Goal: Information Seeking & Learning: Learn about a topic

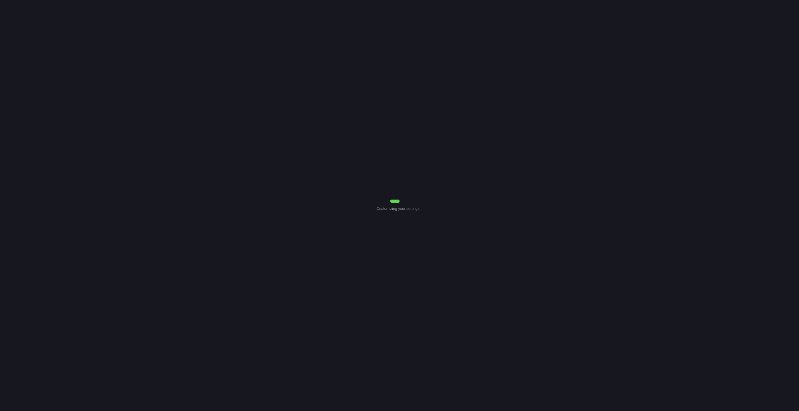
select select "Common Use"
select select "7"
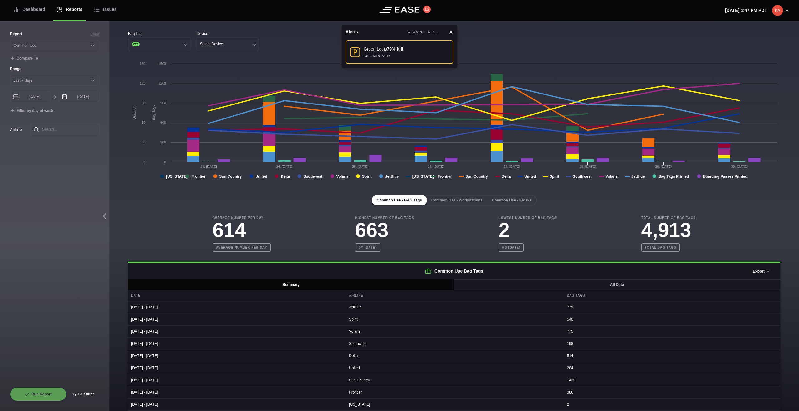
click at [452, 33] on icon at bounding box center [450, 32] width 5 height 5
click at [454, 197] on button "Common Use - Workstations" at bounding box center [456, 200] width 61 height 11
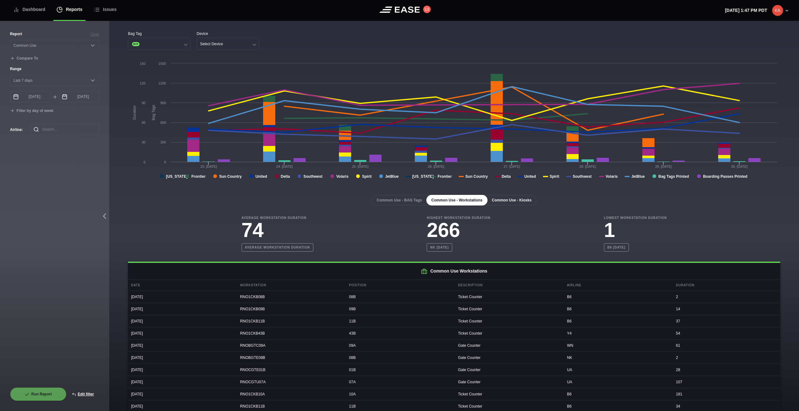
click at [513, 203] on button "Common Use - Kiosks" at bounding box center [512, 200] width 50 height 11
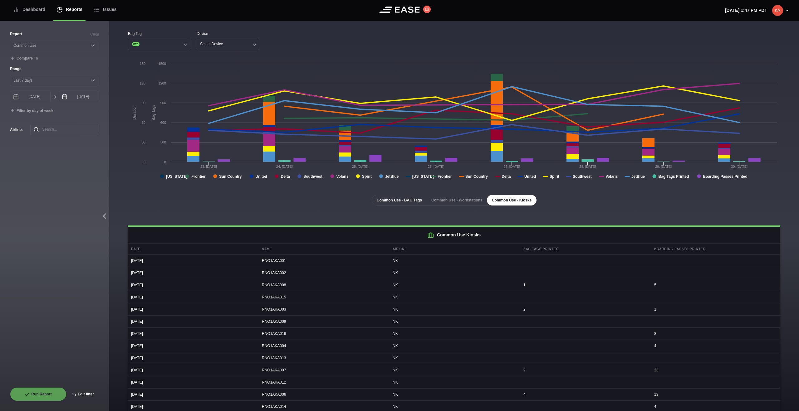
click at [400, 201] on button "Common Use - BAG Tags" at bounding box center [399, 200] width 55 height 11
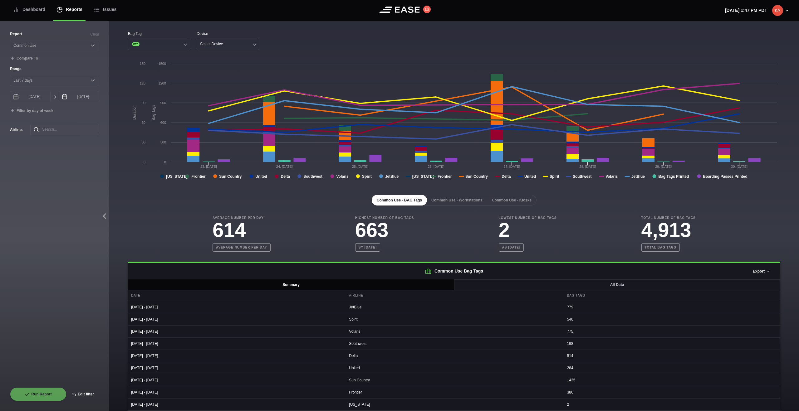
click at [755, 270] on button "Export" at bounding box center [761, 272] width 28 height 14
click at [758, 274] on button "Export" at bounding box center [761, 272] width 28 height 14
click at [760, 272] on button "Export" at bounding box center [761, 272] width 28 height 14
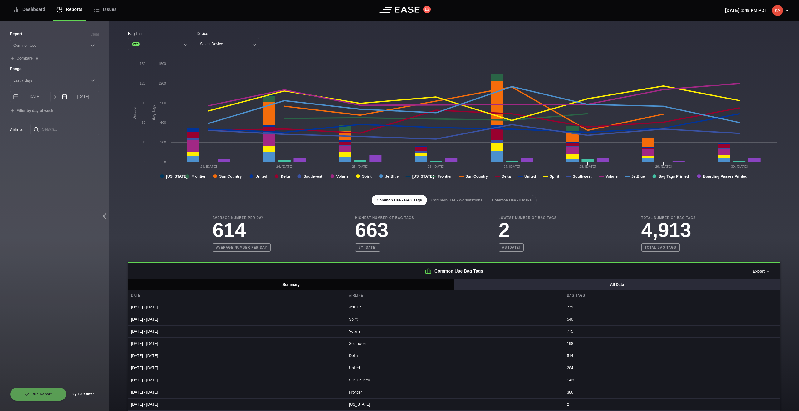
click at [533, 286] on button "All Data" at bounding box center [617, 285] width 326 height 11
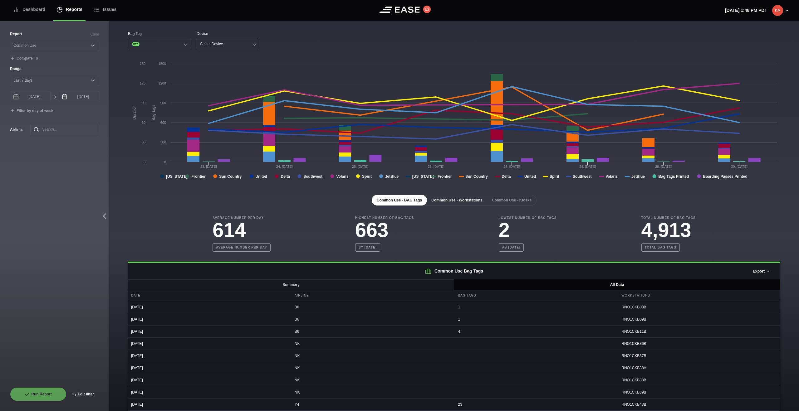
click at [452, 204] on button "Common Use - Workstations" at bounding box center [456, 200] width 61 height 11
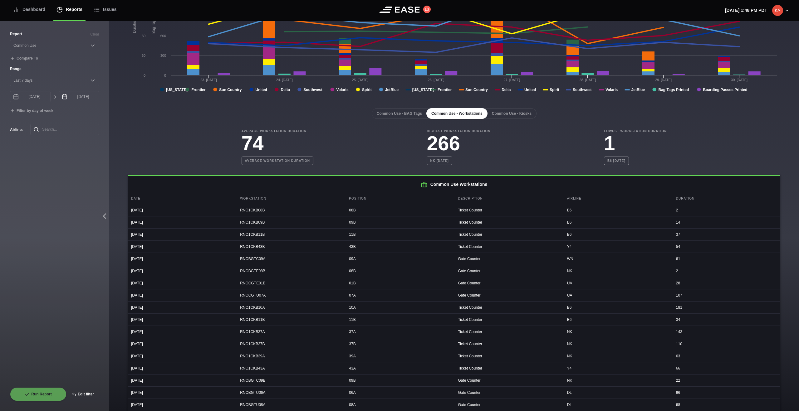
scroll to position [94, 0]
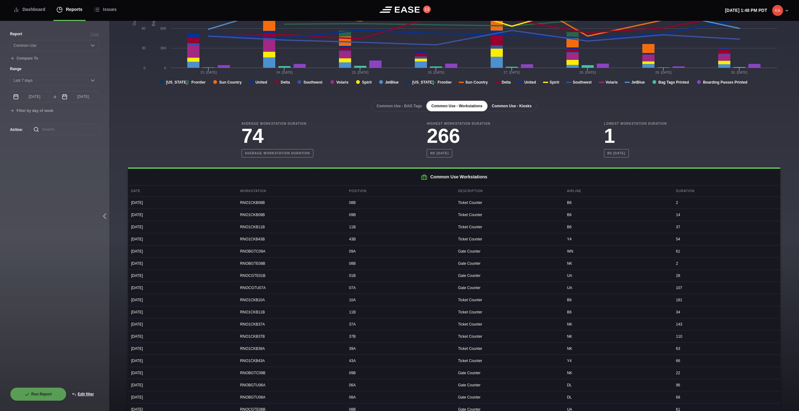
click at [523, 107] on button "Common Use - Kiosks" at bounding box center [512, 106] width 50 height 11
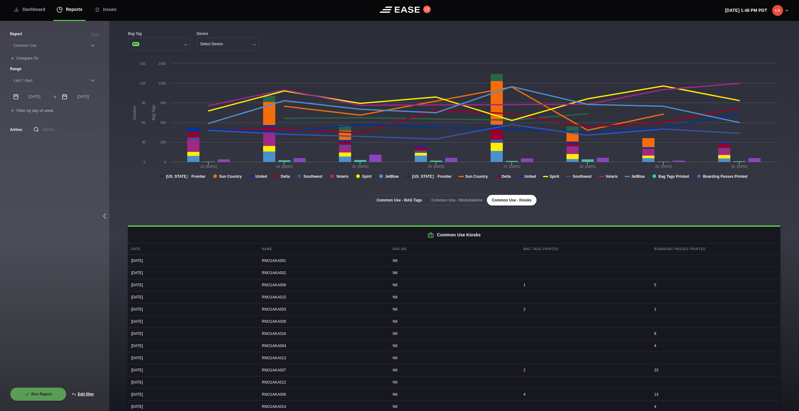
click at [385, 202] on button "Common Use - BAG Tags" at bounding box center [399, 200] width 55 height 11
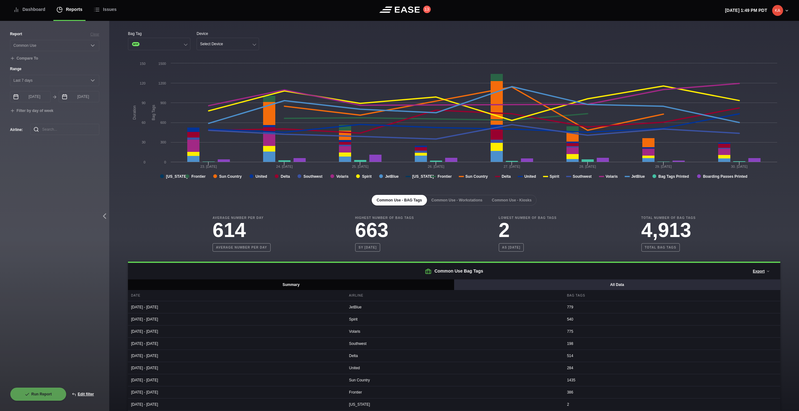
click at [526, 284] on button "All Data" at bounding box center [617, 285] width 326 height 11
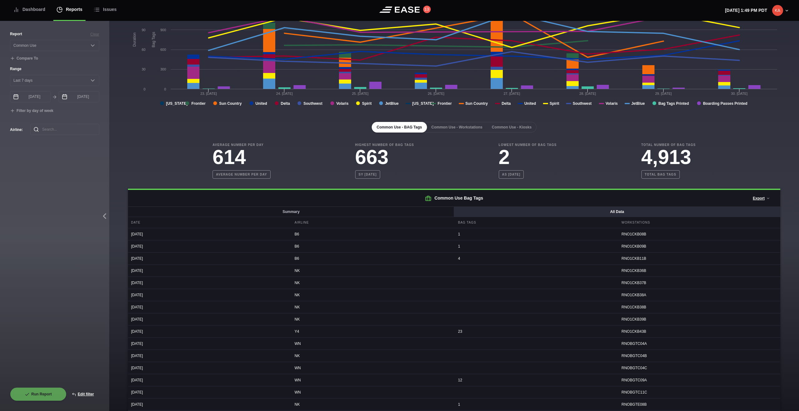
scroll to position [57, 0]
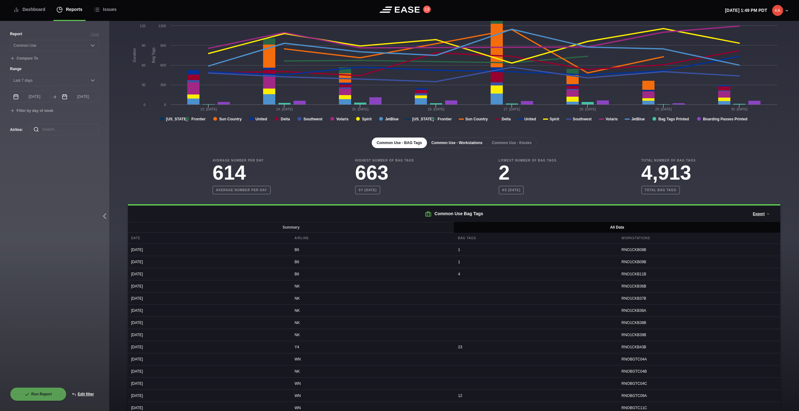
click at [449, 143] on button "Common Use - Workstations" at bounding box center [456, 143] width 61 height 11
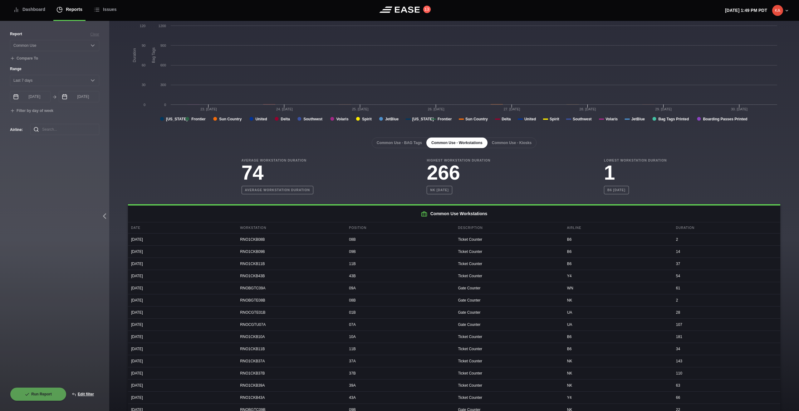
scroll to position [0, 0]
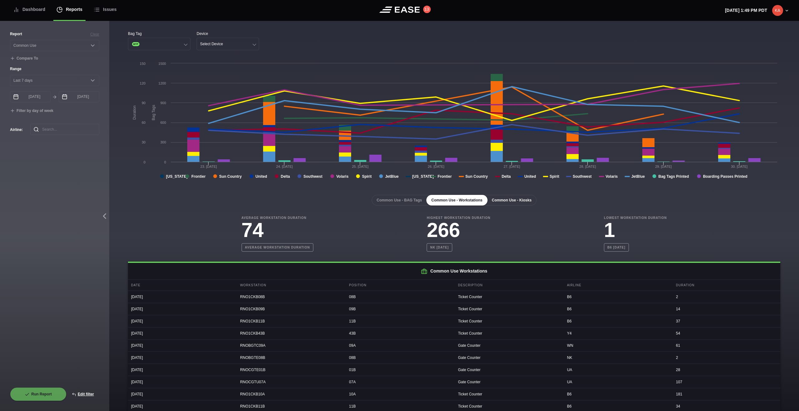
click at [504, 202] on button "Common Use - Kiosks" at bounding box center [512, 200] width 50 height 11
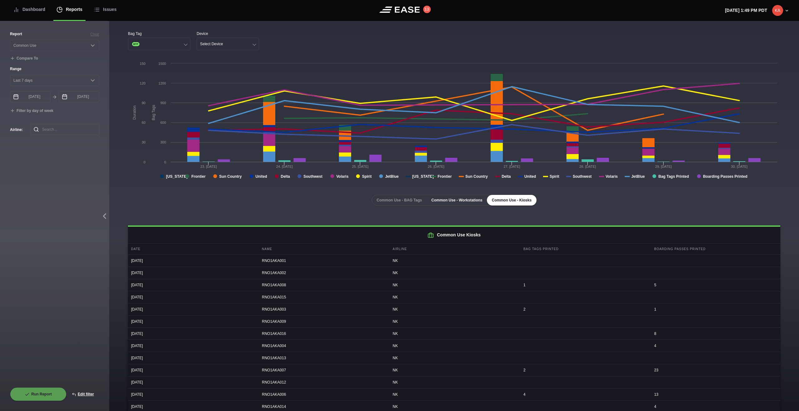
click at [459, 200] on button "Common Use - Workstations" at bounding box center [456, 200] width 61 height 11
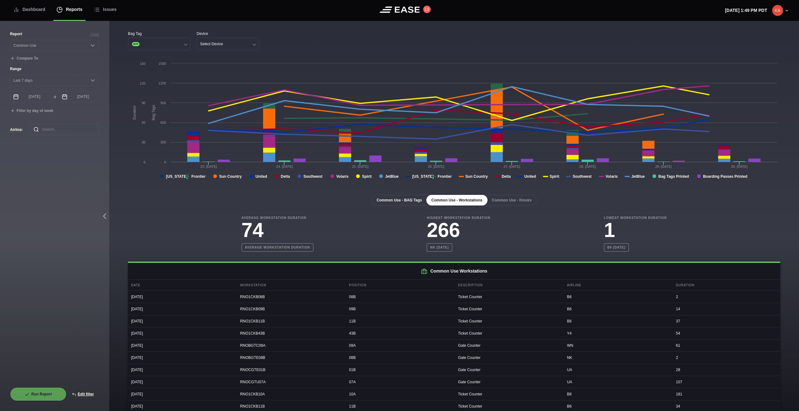
click at [390, 199] on button "Common Use - BAG Tags" at bounding box center [399, 200] width 55 height 11
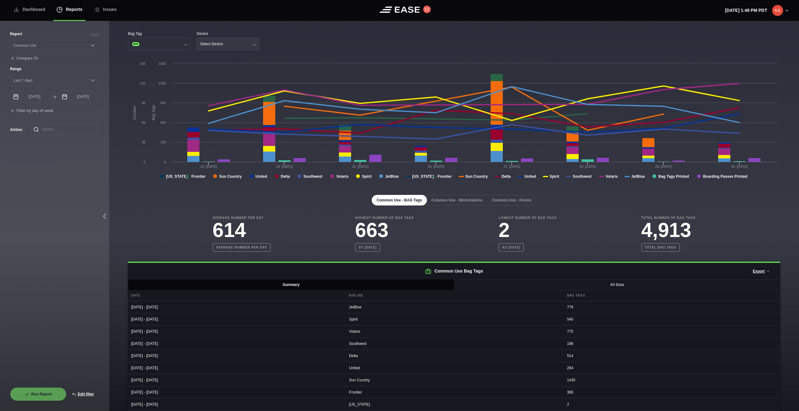
click at [234, 49] on button "Select Device" at bounding box center [228, 44] width 62 height 12
click at [224, 58] on div "Kiosk" at bounding box center [228, 57] width 62 height 12
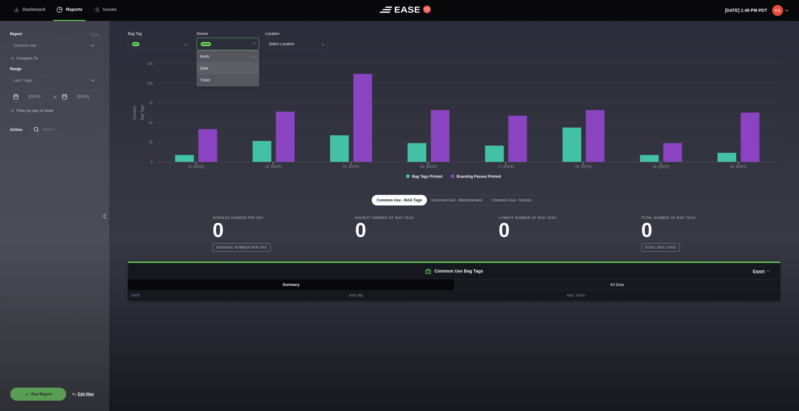
click at [215, 68] on div "Gate" at bounding box center [228, 68] width 62 height 12
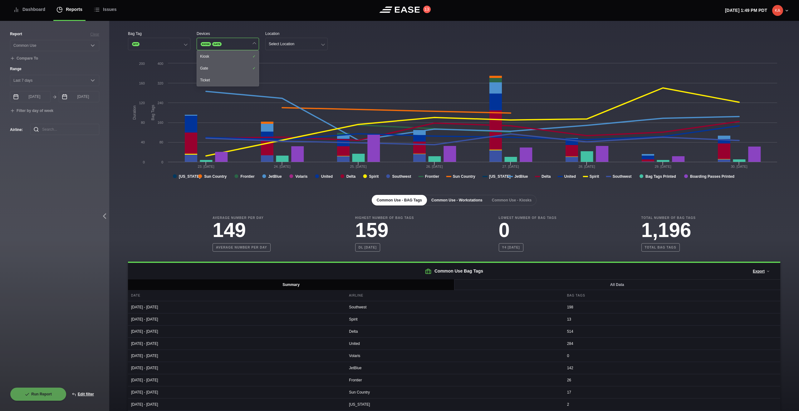
click at [465, 201] on button "Common Use - Workstations" at bounding box center [456, 200] width 61 height 11
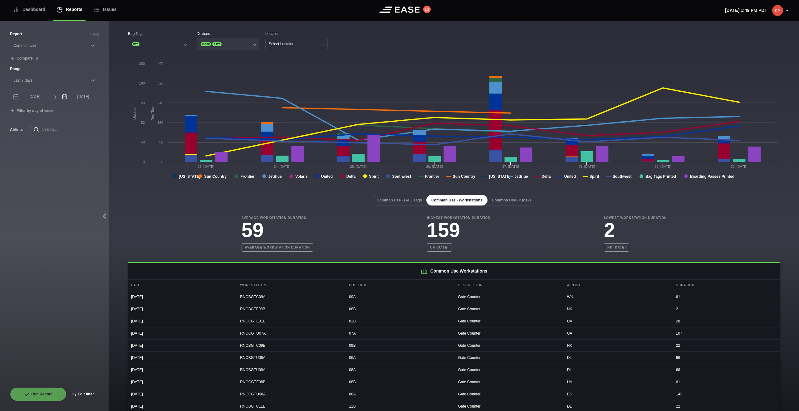
click at [232, 44] on button "KIOSK GATE" at bounding box center [228, 44] width 62 height 12
click at [225, 66] on div "Gate" at bounding box center [228, 68] width 62 height 12
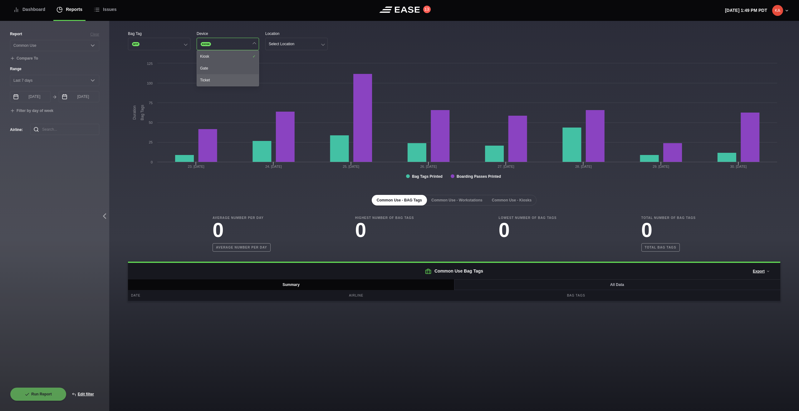
click at [219, 80] on div "Ticket" at bounding box center [228, 80] width 62 height 12
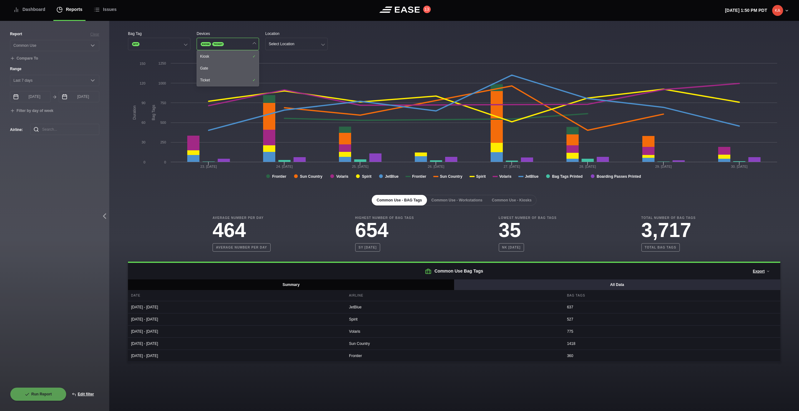
click at [549, 286] on button "All Data" at bounding box center [617, 285] width 326 height 11
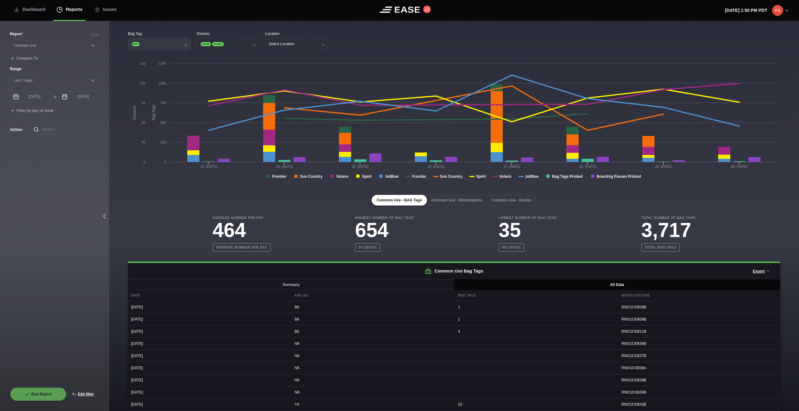
click at [171, 42] on button "BTP" at bounding box center [159, 44] width 62 height 12
click at [159, 81] on div "Bag Tags Printer" at bounding box center [159, 80] width 62 height 12
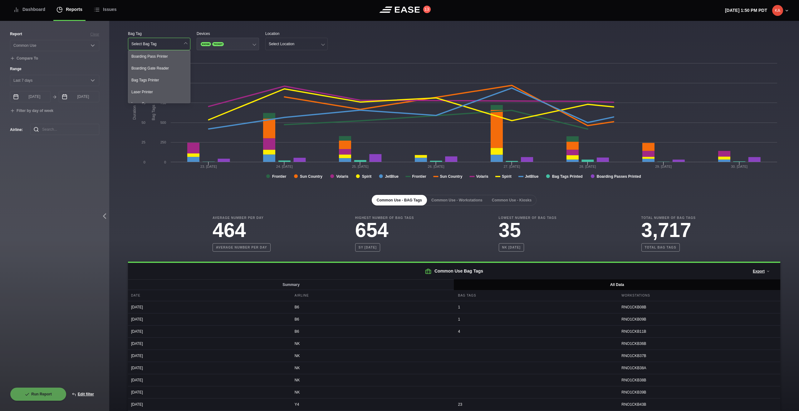
click at [235, 44] on button "KIOSK TICKET" at bounding box center [228, 44] width 62 height 12
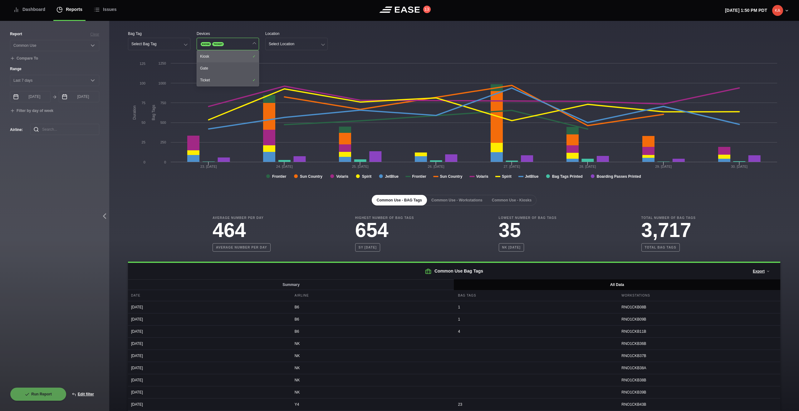
click at [223, 57] on div "Kiosk" at bounding box center [228, 57] width 62 height 12
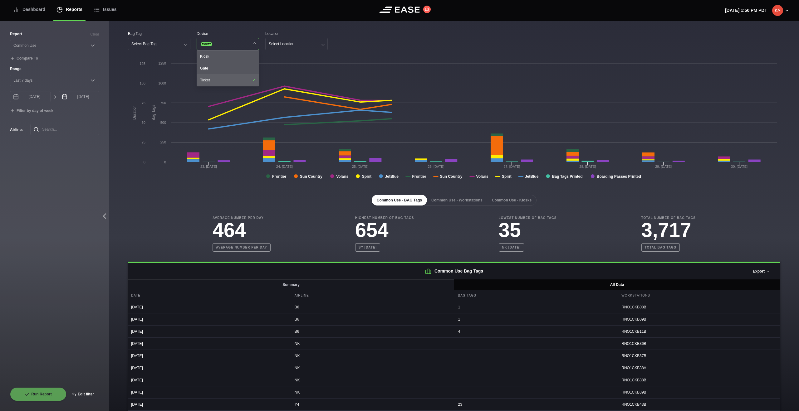
click at [217, 79] on div "Ticket" at bounding box center [228, 80] width 62 height 12
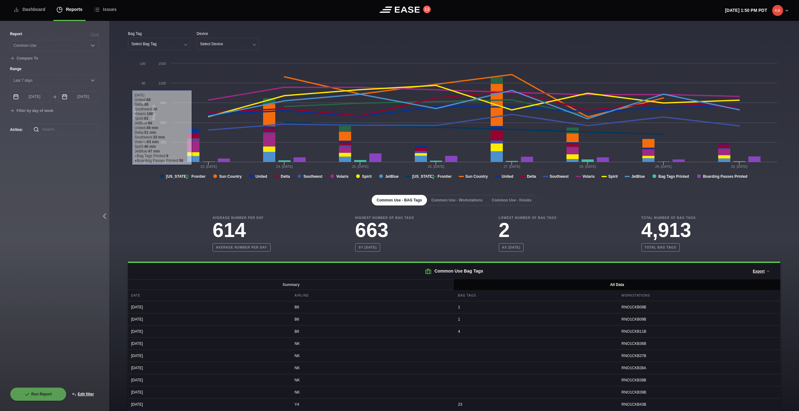
click at [159, 221] on div "Average Number Per Day 614 Average number per day Highest Number of Bag Tags 66…" at bounding box center [454, 234] width 652 height 36
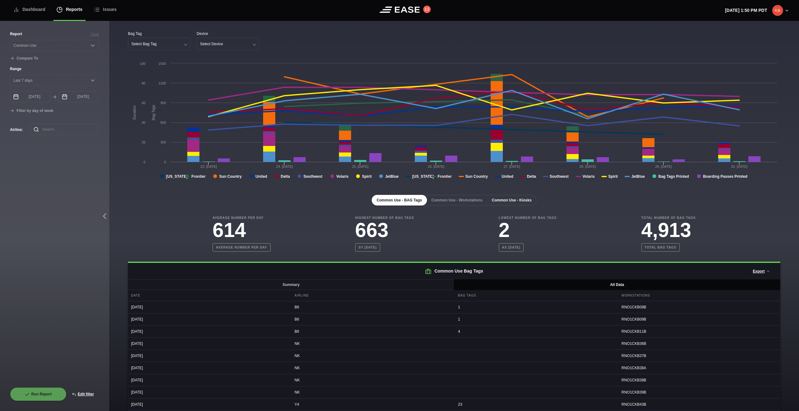
click at [512, 203] on button "Common Use - Kiosks" at bounding box center [512, 200] width 50 height 11
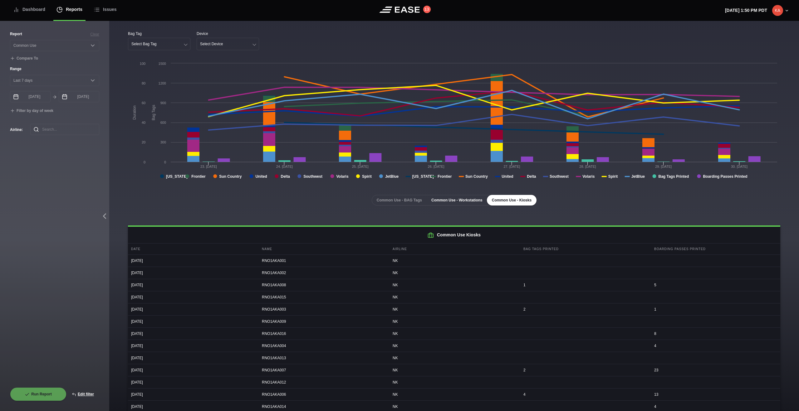
click at [458, 200] on button "Common Use - Workstations" at bounding box center [456, 200] width 61 height 11
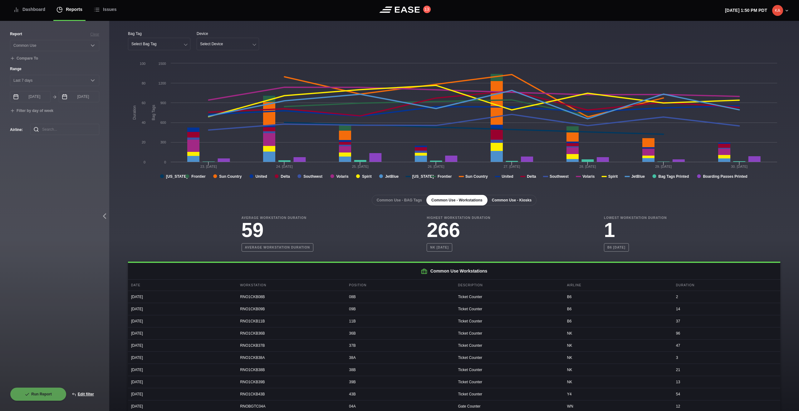
click at [507, 204] on button "Common Use - Kiosks" at bounding box center [512, 200] width 50 height 11
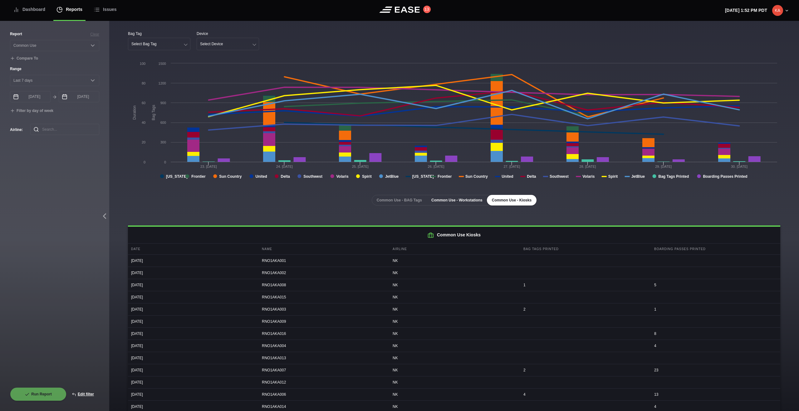
click at [457, 198] on button "Common Use - Workstations" at bounding box center [456, 200] width 61 height 11
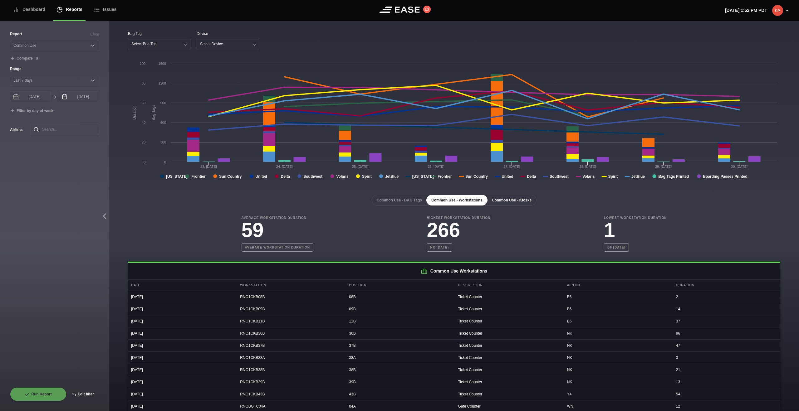
click at [505, 200] on button "Common Use - Kiosks" at bounding box center [512, 200] width 50 height 11
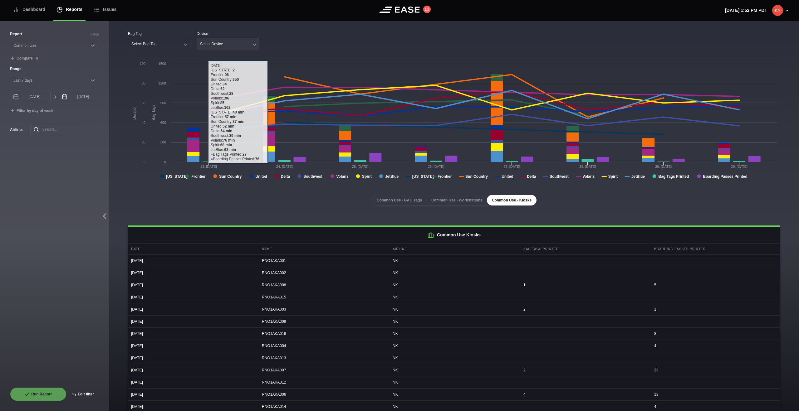
click at [234, 42] on button "Select Device" at bounding box center [228, 44] width 62 height 12
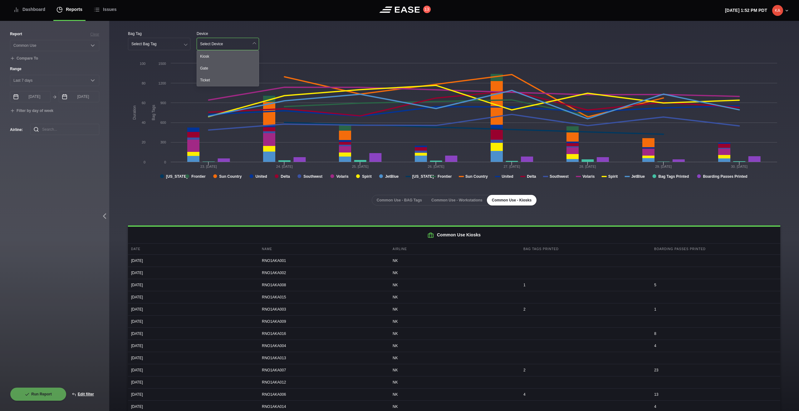
click at [163, 44] on button "Select Bag Tag" at bounding box center [159, 44] width 62 height 12
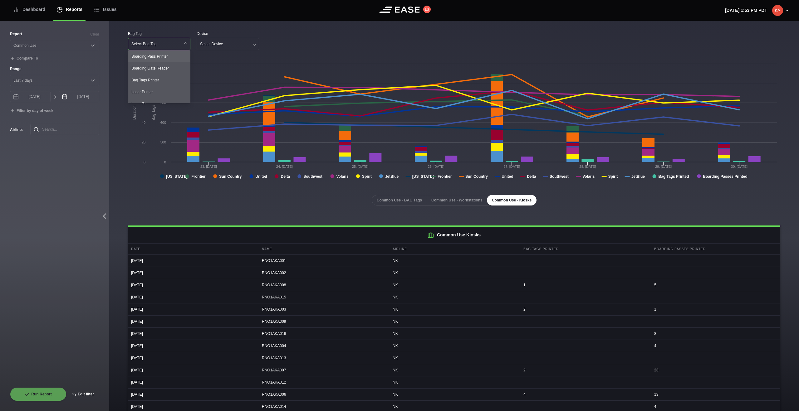
click at [158, 56] on div "Boarding Pass Printer" at bounding box center [159, 57] width 62 height 12
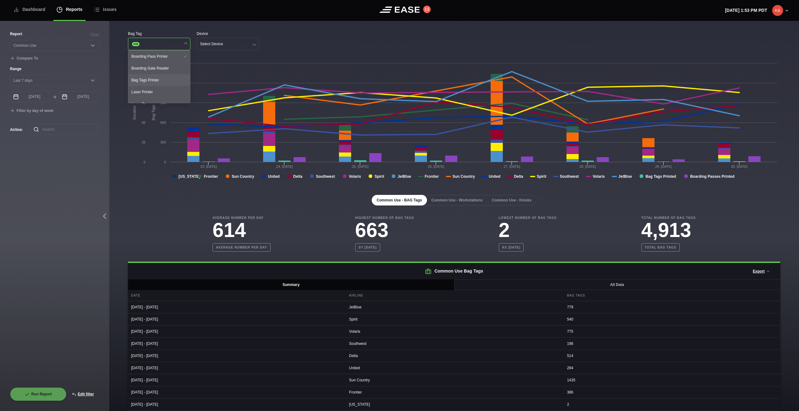
click at [156, 80] on div "Bag Tags Printer" at bounding box center [159, 80] width 62 height 12
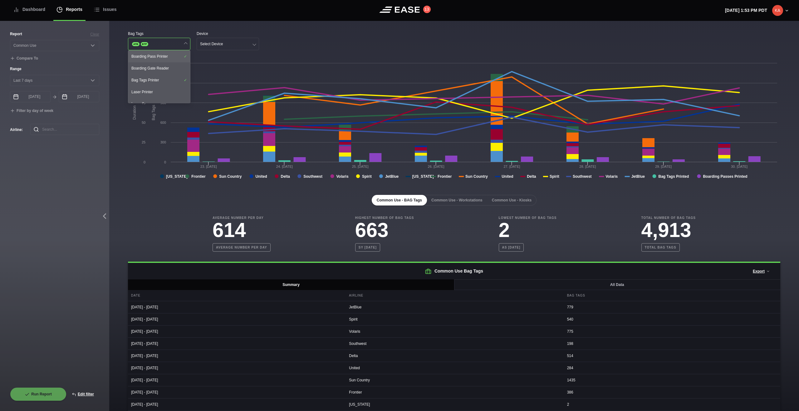
click at [167, 57] on div "Boarding Pass Printer" at bounding box center [159, 57] width 62 height 12
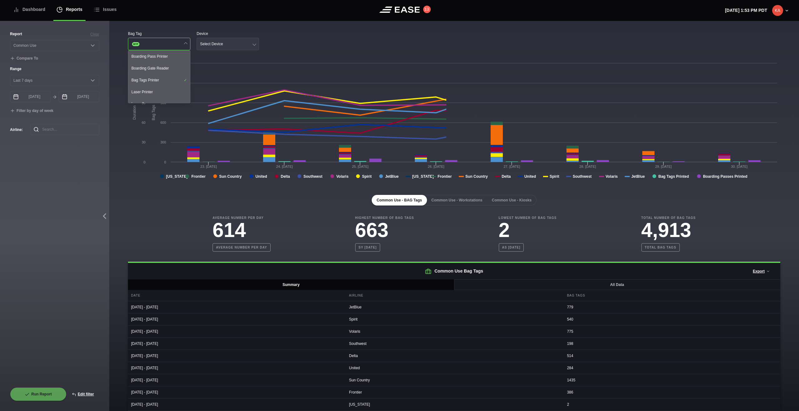
click at [235, 42] on button "Select Device" at bounding box center [228, 44] width 62 height 12
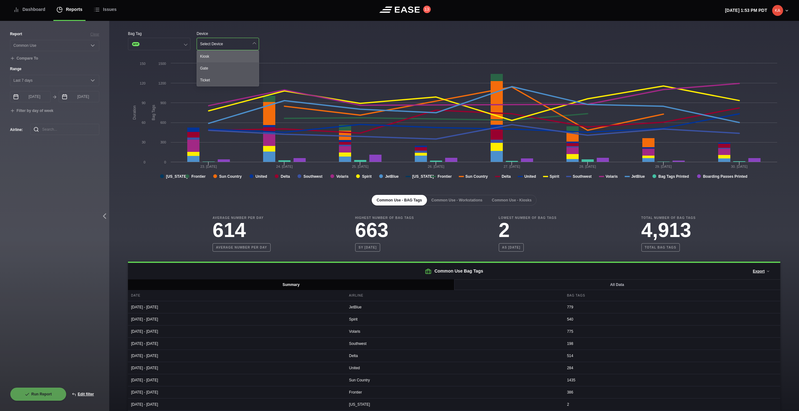
click at [226, 56] on div "Kiosk" at bounding box center [228, 57] width 62 height 12
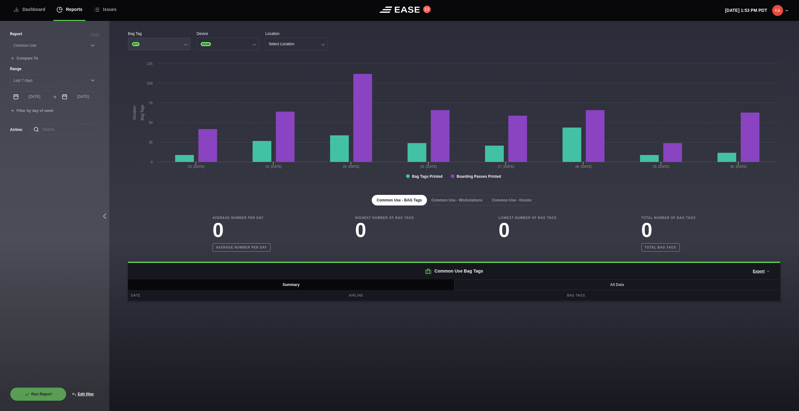
click at [155, 41] on button "BTP" at bounding box center [159, 44] width 62 height 12
click at [153, 59] on div "Boarding Pass Printer" at bounding box center [159, 57] width 62 height 12
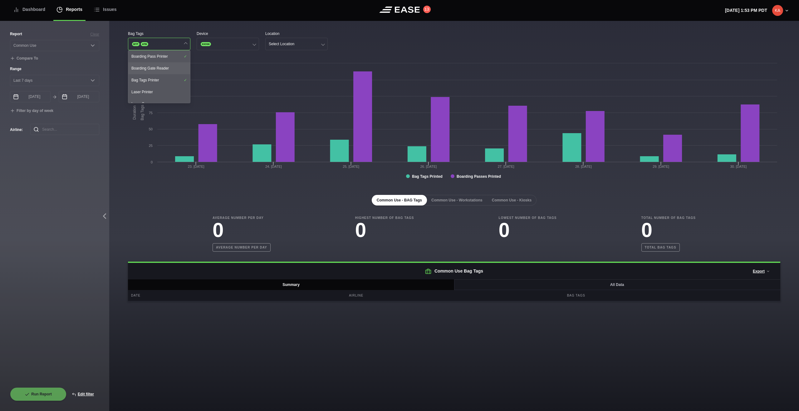
click at [152, 71] on div "Boarding Gate Reader" at bounding box center [159, 68] width 62 height 12
click at [148, 92] on div "Laser Printer" at bounding box center [159, 92] width 62 height 12
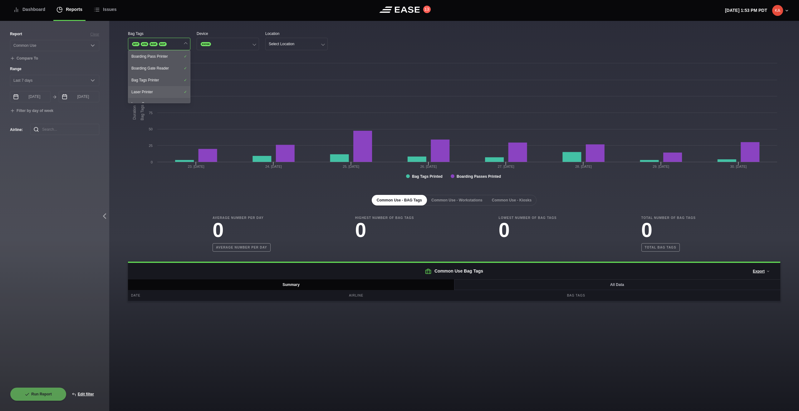
scroll to position [31, 0]
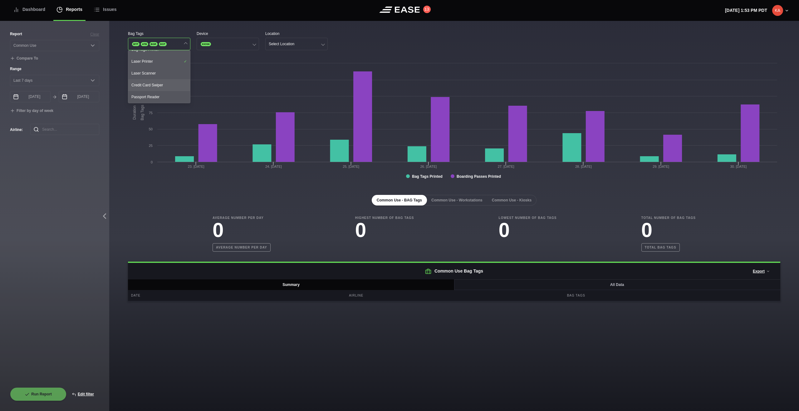
click at [149, 83] on div "Credit Card Swiper" at bounding box center [159, 85] width 62 height 12
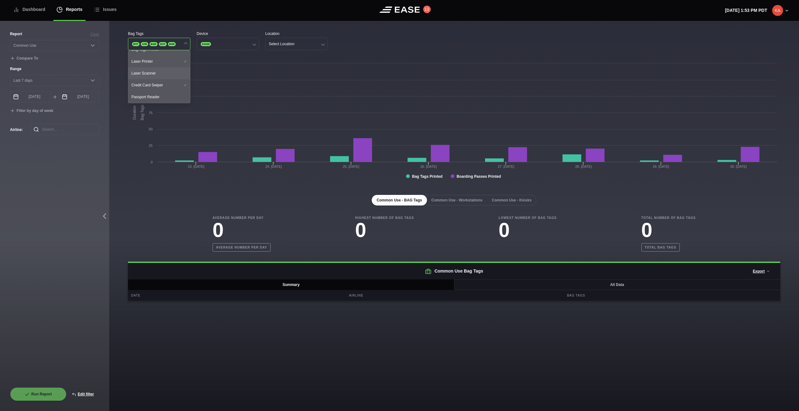
click at [149, 72] on div "Laser Scanner" at bounding box center [159, 73] width 62 height 12
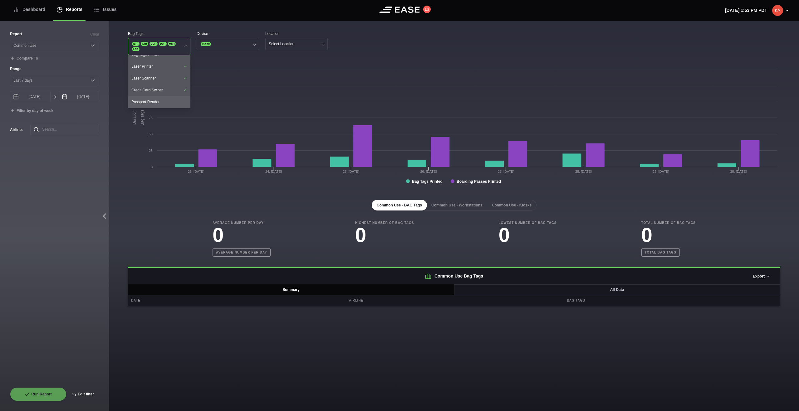
click at [149, 101] on div "Passport Reader" at bounding box center [159, 102] width 62 height 12
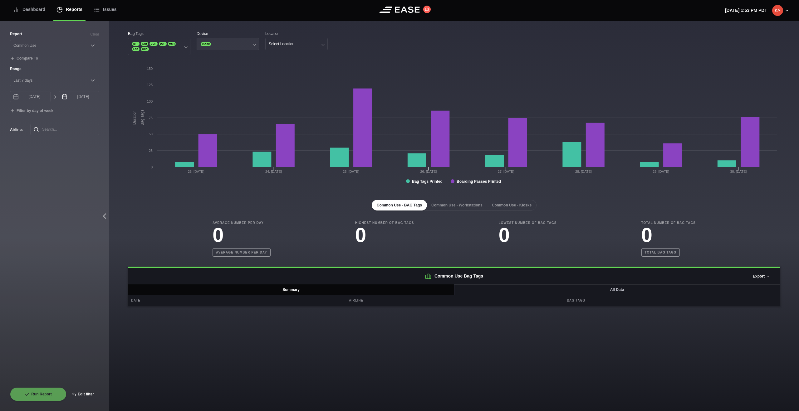
click at [227, 46] on button "KIOSK" at bounding box center [228, 44] width 62 height 12
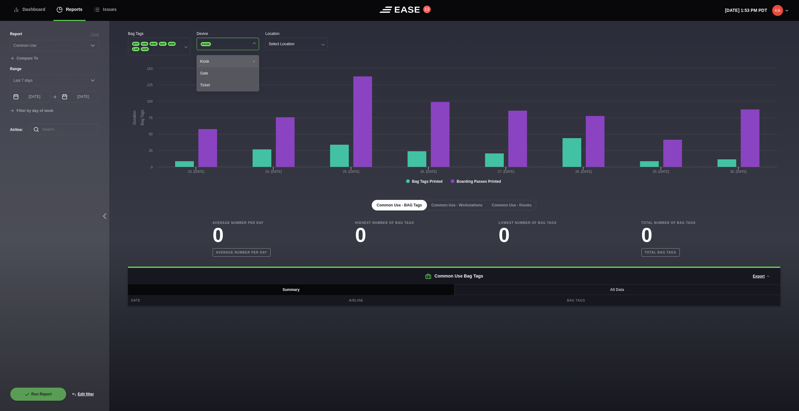
click at [222, 66] on div "Kiosk" at bounding box center [228, 62] width 62 height 12
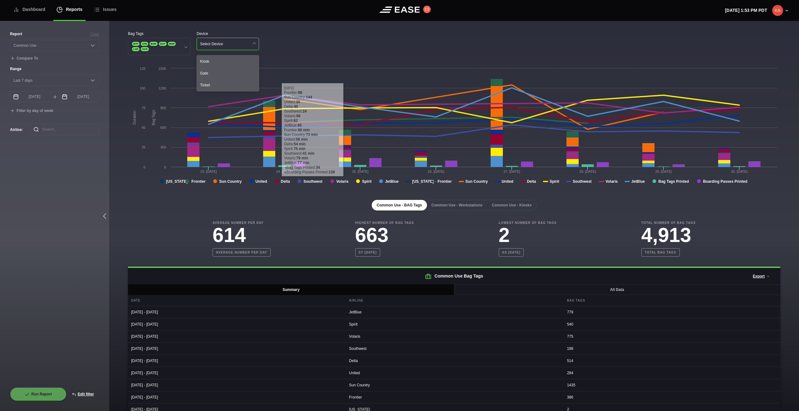
click at [526, 296] on div "Date Airline Bag Tags" at bounding box center [454, 301] width 652 height 12
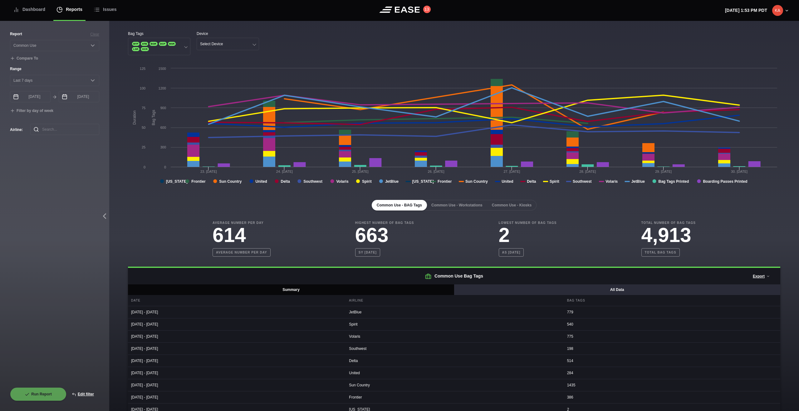
click at [536, 291] on button "All Data" at bounding box center [617, 290] width 326 height 11
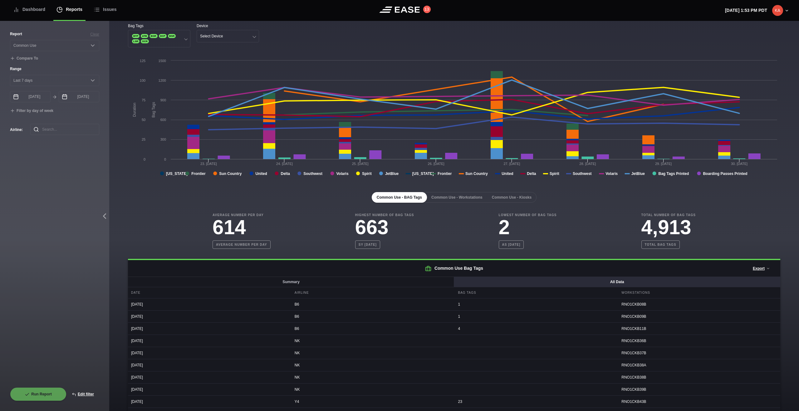
scroll to position [0, 0]
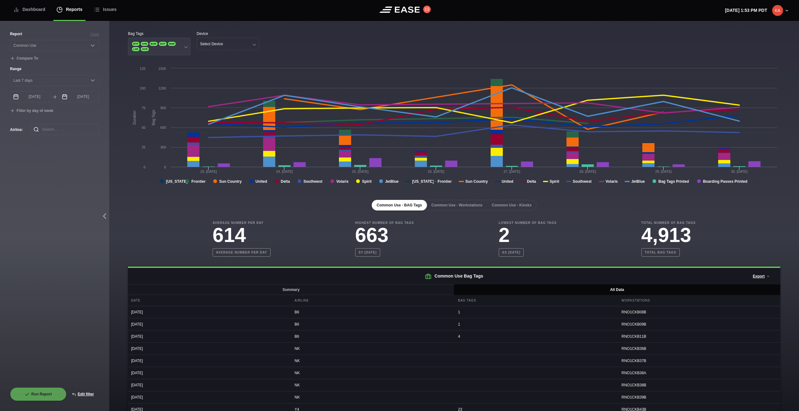
click at [174, 54] on button "BTP ATB BGR DCP MSR LSR OCR" at bounding box center [159, 46] width 62 height 17
click at [244, 48] on button "Select Device" at bounding box center [228, 44] width 62 height 12
click at [222, 76] on div "Gate" at bounding box center [228, 73] width 62 height 12
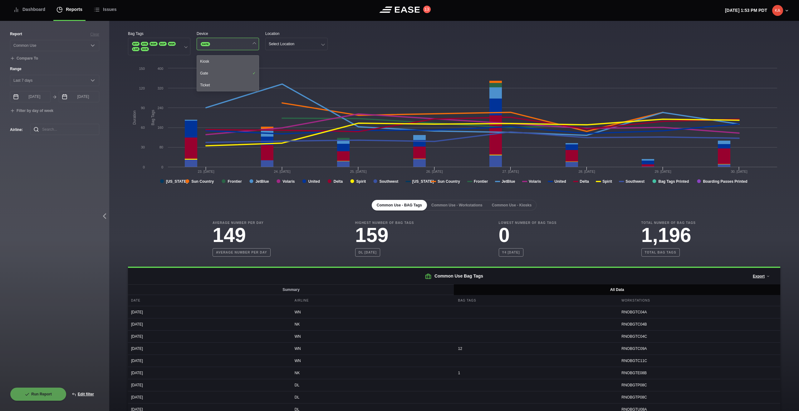
click at [243, 46] on button "GATE" at bounding box center [228, 44] width 62 height 12
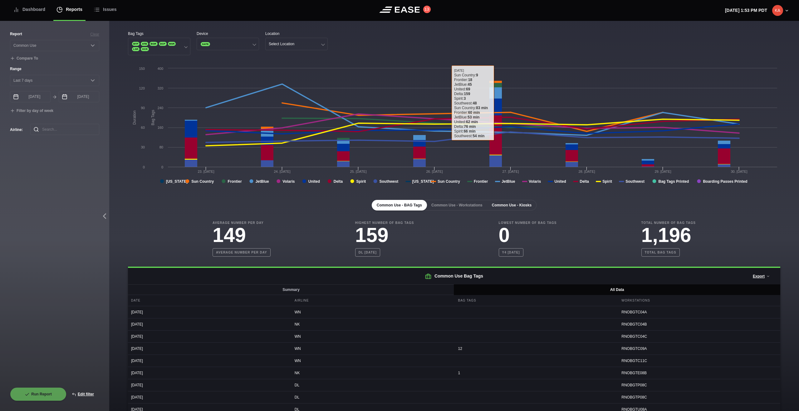
click at [519, 206] on button "Common Use - Kiosks" at bounding box center [512, 205] width 50 height 11
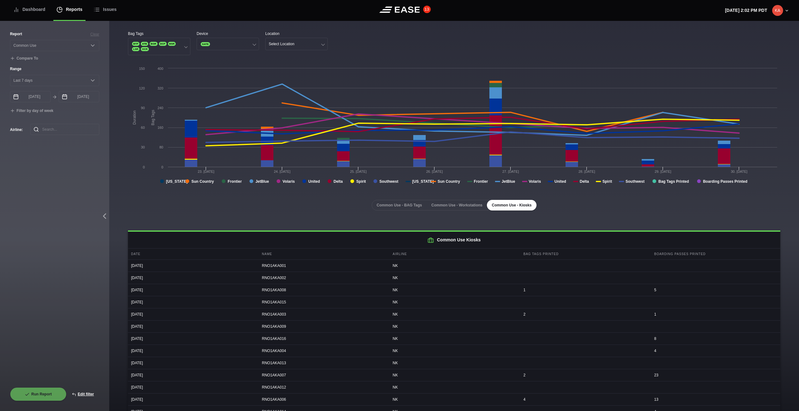
click at [424, 11] on button "13" at bounding box center [426, 9] width 7 height 7
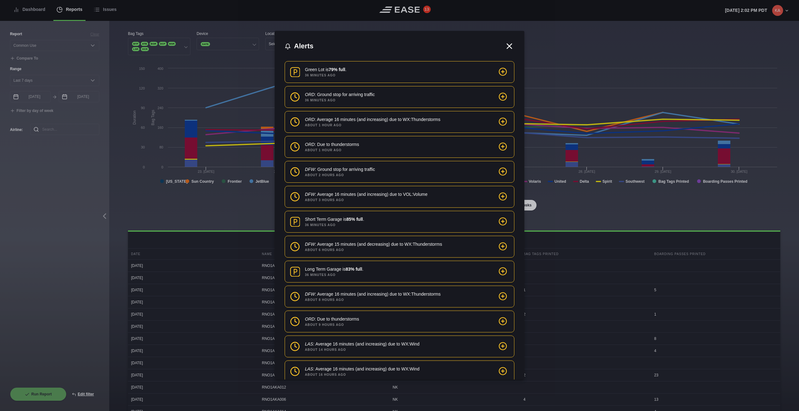
click at [424, 11] on div at bounding box center [399, 205] width 799 height 411
